Goal: Task Accomplishment & Management: Manage account settings

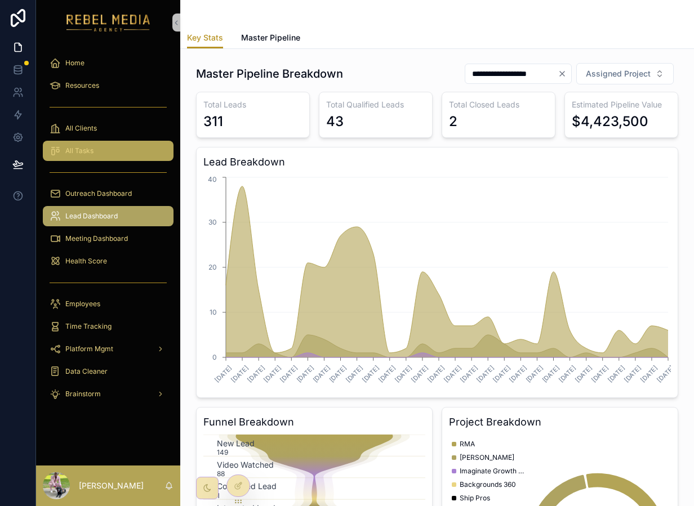
click at [126, 146] on div "All Tasks" at bounding box center [108, 151] width 117 height 18
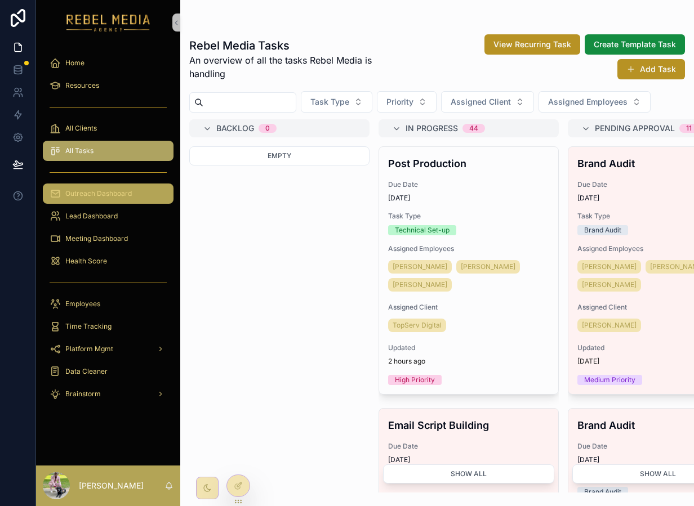
click at [87, 187] on div "Outreach Dashboard" at bounding box center [108, 194] width 117 height 18
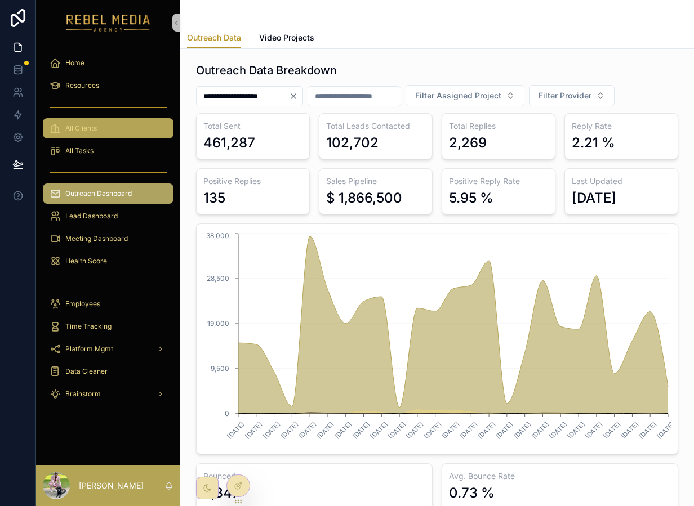
click at [82, 135] on div "All Clients" at bounding box center [108, 128] width 117 height 18
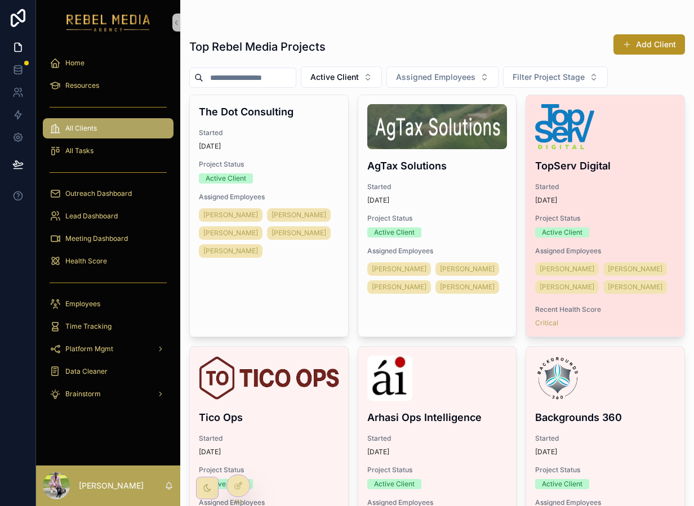
click at [650, 133] on div "scrollable content" at bounding box center [605, 126] width 140 height 45
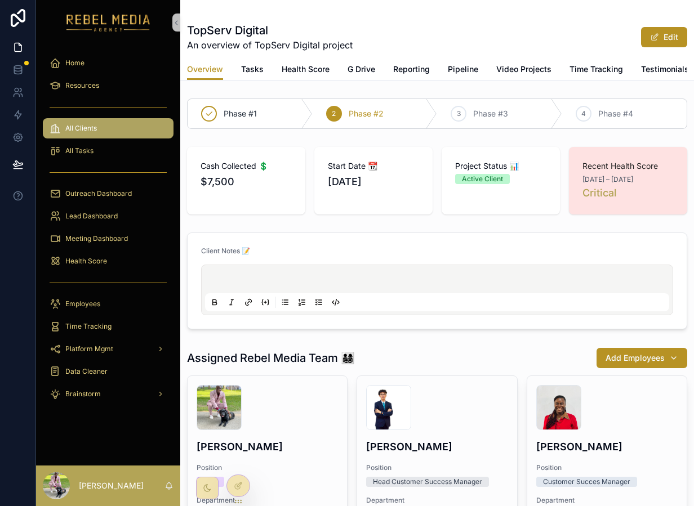
click at [270, 70] on div "Overview Tasks Health Score G Drive Reporting Pipeline Video Projects Time Trac…" at bounding box center [437, 69] width 500 height 21
click at [265, 70] on div "Overview Tasks Health Score G Drive Reporting Pipeline Video Projects Time Trac…" at bounding box center [437, 69] width 500 height 21
click at [254, 72] on span "Tasks" at bounding box center [252, 69] width 23 height 11
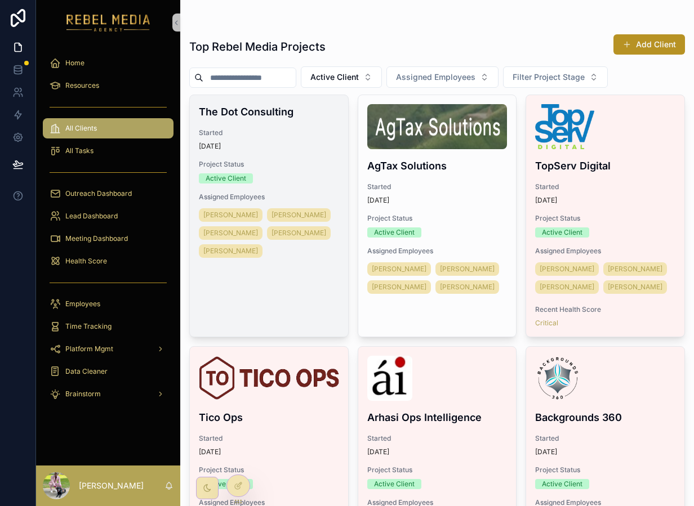
click at [282, 163] on span "Project Status" at bounding box center [269, 164] width 140 height 9
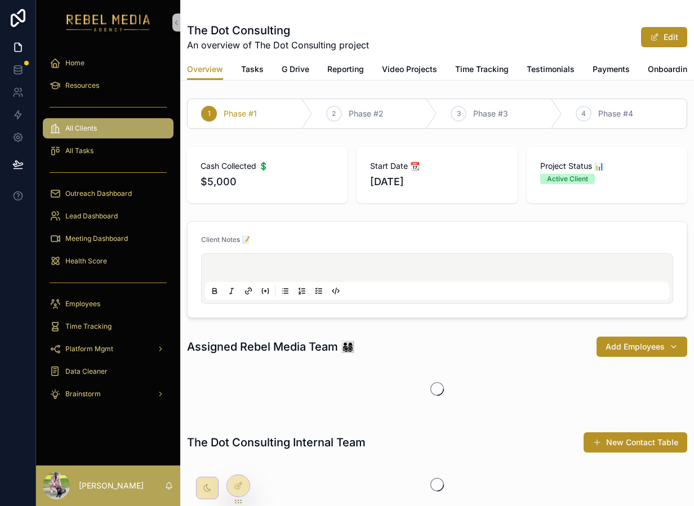
click at [258, 69] on span "Tasks" at bounding box center [252, 69] width 23 height 11
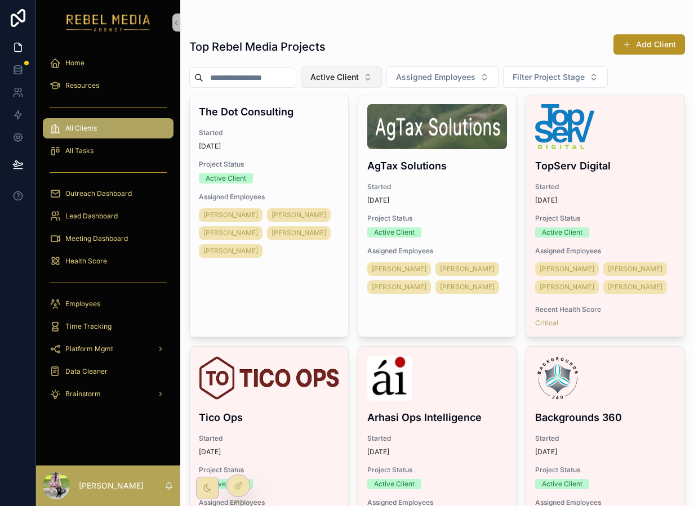
click at [356, 83] on button "Active Client" at bounding box center [341, 76] width 81 height 21
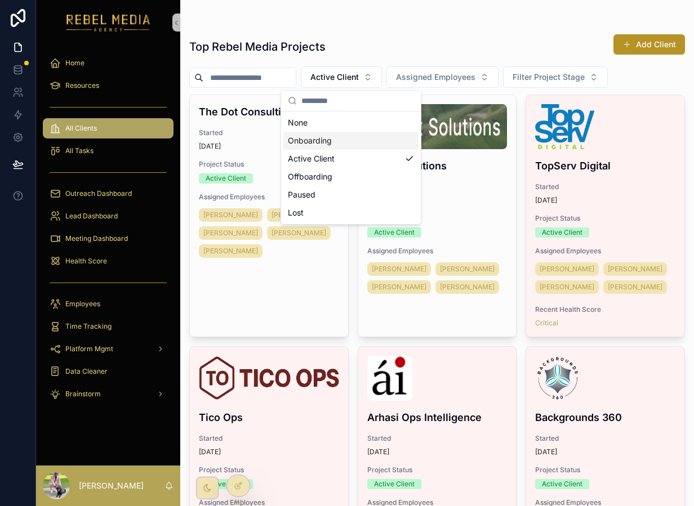
click at [341, 135] on div "Onboarding" at bounding box center [350, 141] width 135 height 18
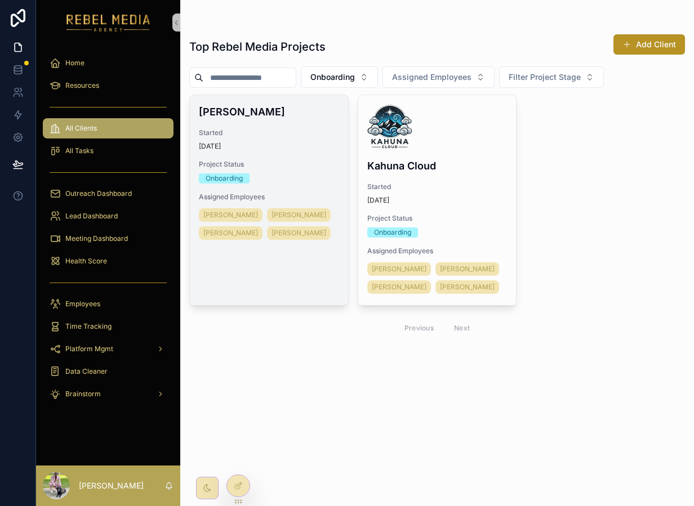
click at [303, 132] on span "Started" at bounding box center [269, 132] width 140 height 9
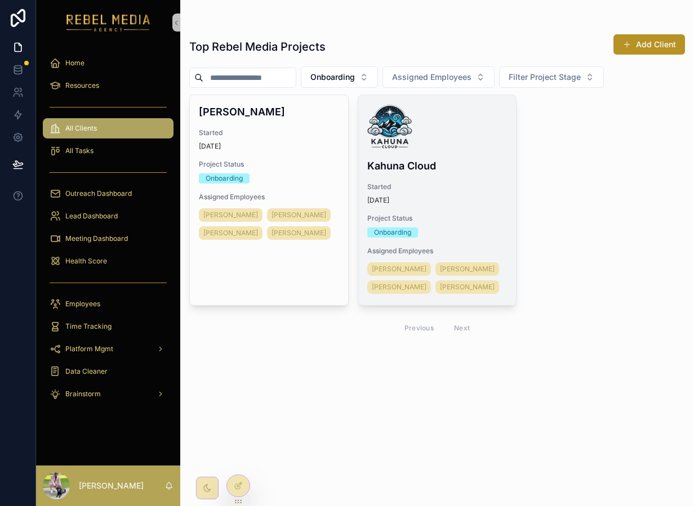
click at [421, 136] on div "scrollable content" at bounding box center [437, 126] width 140 height 45
